Goal: Task Accomplishment & Management: Check status

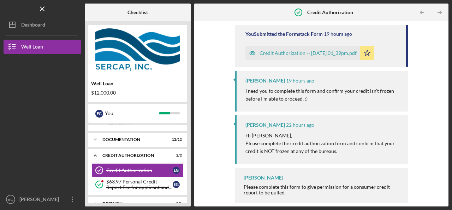
scroll to position [96, 0]
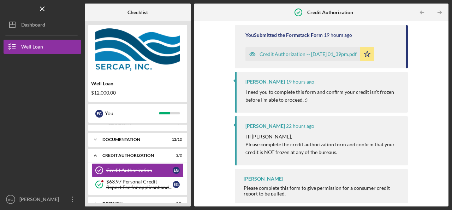
click at [436, 122] on div "Icon/Message Comment [PERSON_NAME] 18 hours ago Great, thanks. Please confirm t…" at bounding box center [321, 114] width 247 height 178
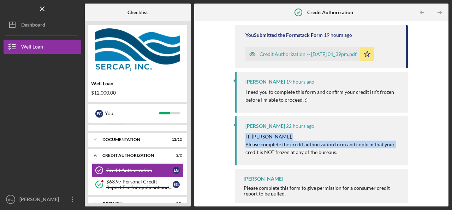
drag, startPoint x: 442, startPoint y: 123, endPoint x: 441, endPoint y: 145, distance: 21.6
click at [441, 145] on div "Icon/Message Comment [PERSON_NAME] 18 hours ago Great, thanks. Please confirm t…" at bounding box center [321, 114] width 247 height 178
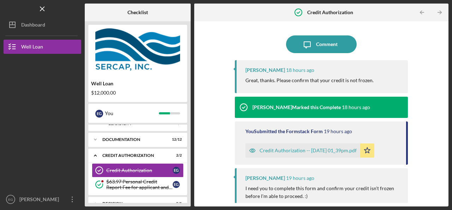
scroll to position [97, 0]
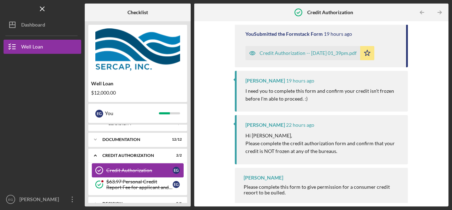
click at [133, 169] on div "Credit Authorization" at bounding box center [139, 170] width 66 height 6
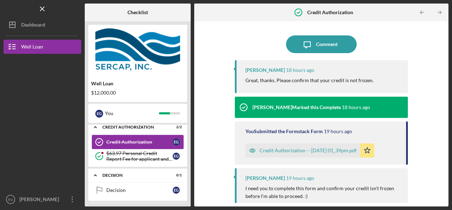
scroll to position [22, 0]
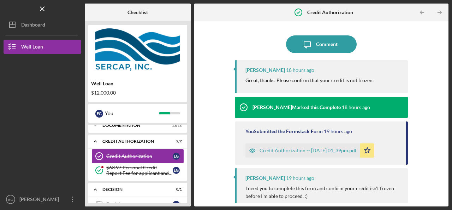
click at [133, 169] on div "$63.97 Personal Credit Report Fee for applicant and co borrower" at bounding box center [139, 169] width 66 height 11
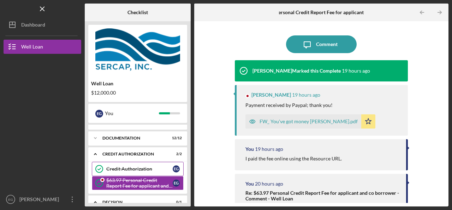
scroll to position [8, 0]
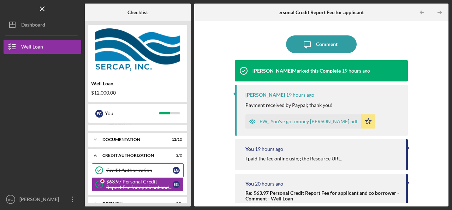
click at [133, 169] on div "Credit Authorization" at bounding box center [139, 170] width 66 height 6
